Goal: Task Accomplishment & Management: Manage account settings

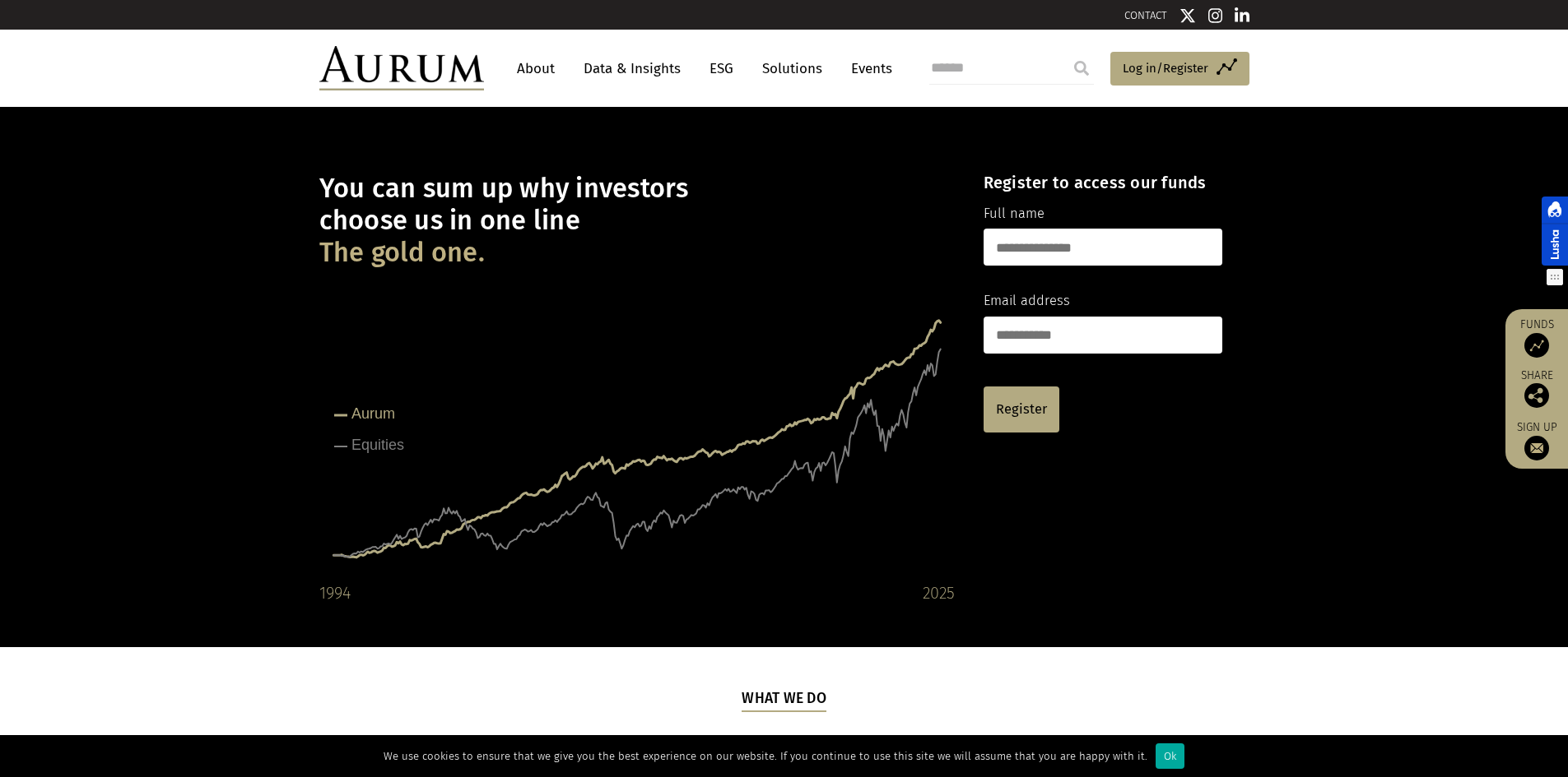
click at [1546, 205] on div at bounding box center [1555, 230] width 27 height 69
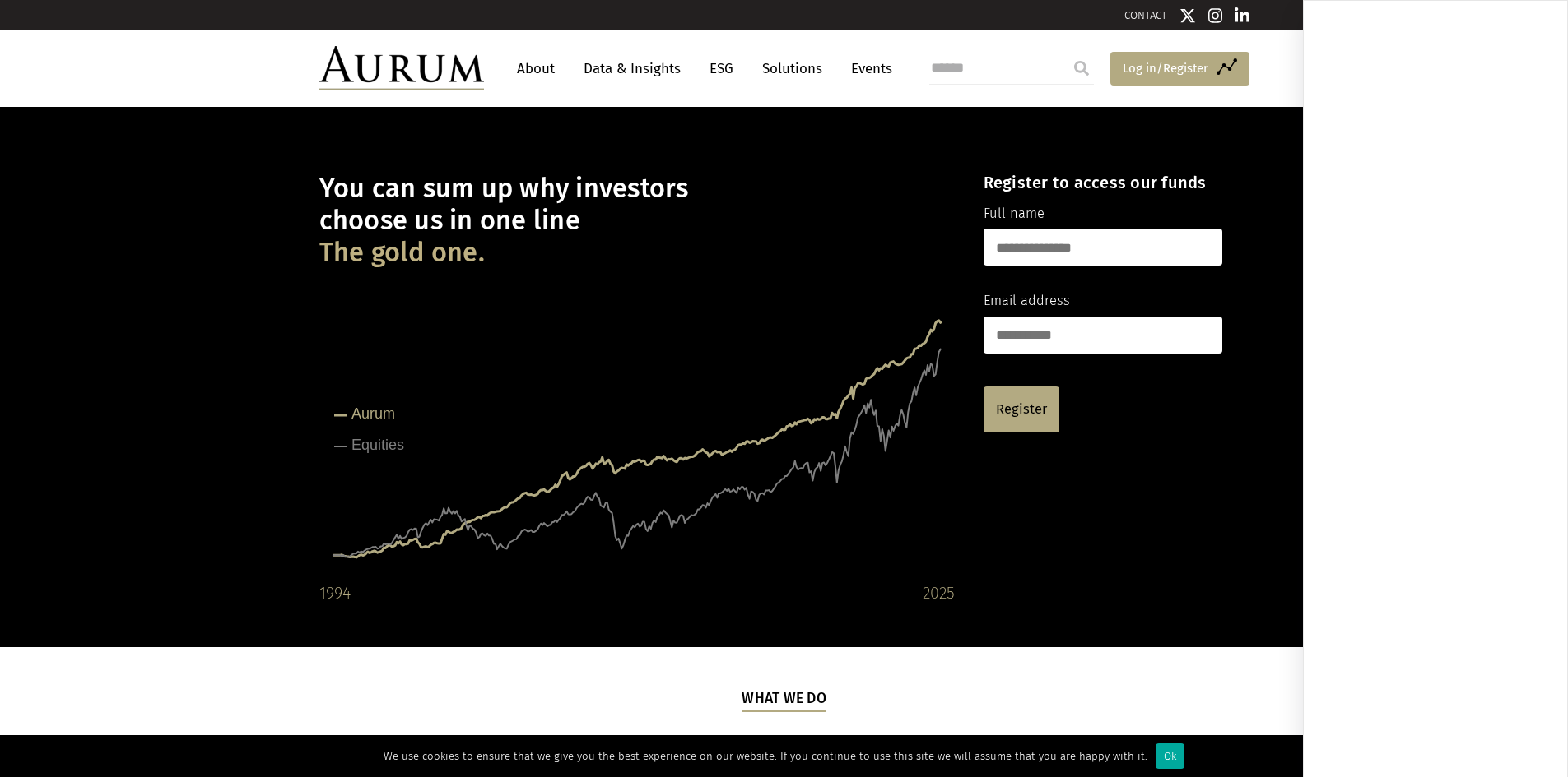
drag, startPoint x: 1566, startPoint y: 220, endPoint x: 1226, endPoint y: 57, distance: 377.1
click at [1228, 55] on link "Access Funds Log in/Register" at bounding box center [1179, 69] width 139 height 35
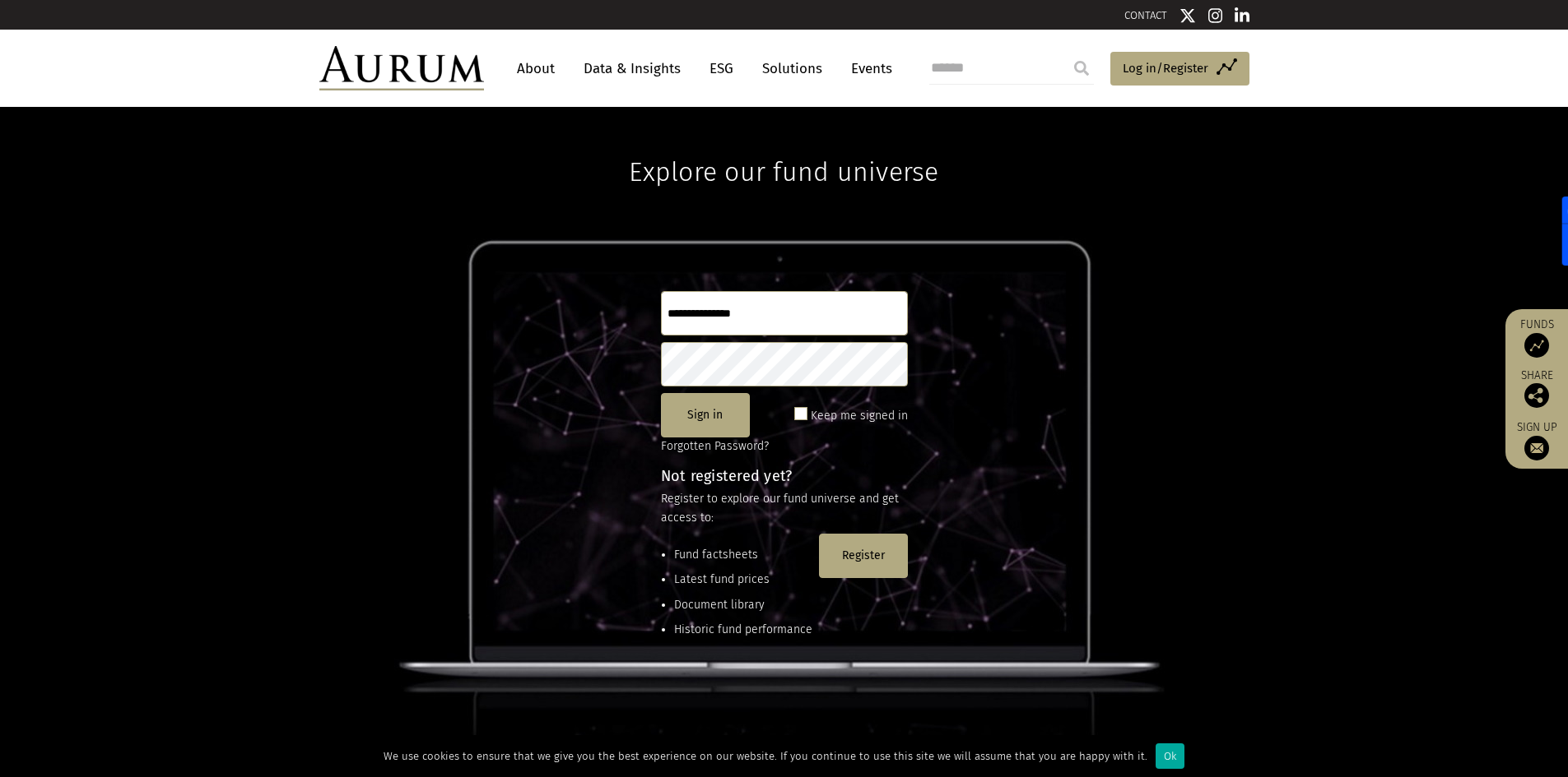
drag, startPoint x: 0, startPoint y: 0, endPoint x: 1572, endPoint y: 245, distance: 1591.0
click at [1562, 230] on div at bounding box center [1575, 230] width 27 height 69
click at [1552, 219] on div at bounding box center [1555, 230] width 27 height 69
